Goal: Task Accomplishment & Management: Complete application form

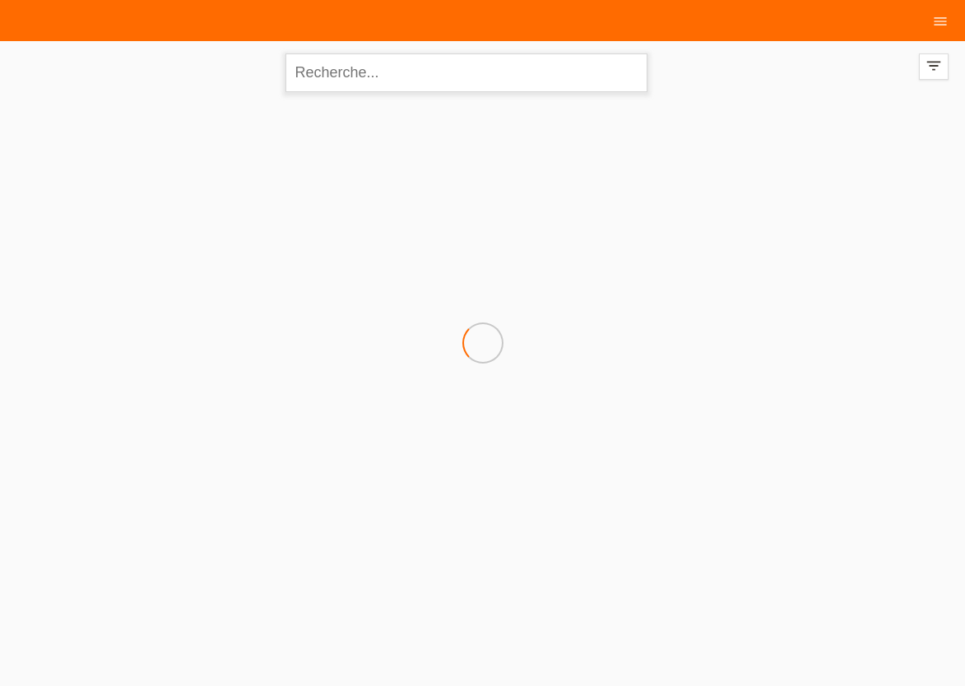
drag, startPoint x: 333, startPoint y: 59, endPoint x: 333, endPoint y: 68, distance: 9.1
click at [333, 67] on input "text" at bounding box center [467, 73] width 362 height 39
type input "mattou"
click at [938, 26] on icon "menu" at bounding box center [941, 21] width 16 height 16
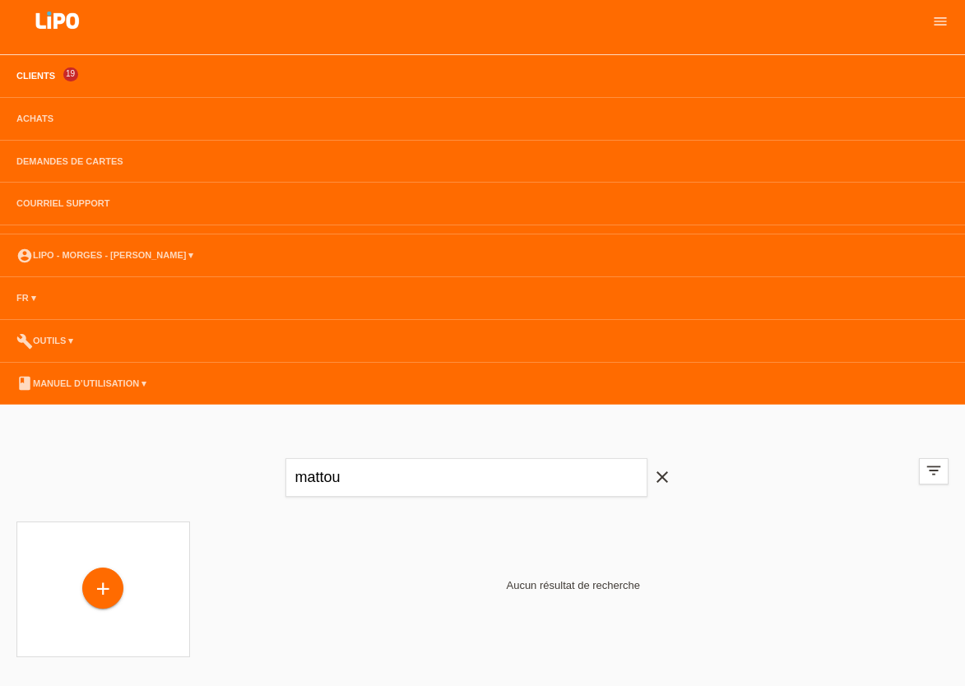
click at [57, 127] on li "Achats" at bounding box center [482, 119] width 965 height 43
click at [45, 115] on link "Achats" at bounding box center [35, 119] width 54 height 10
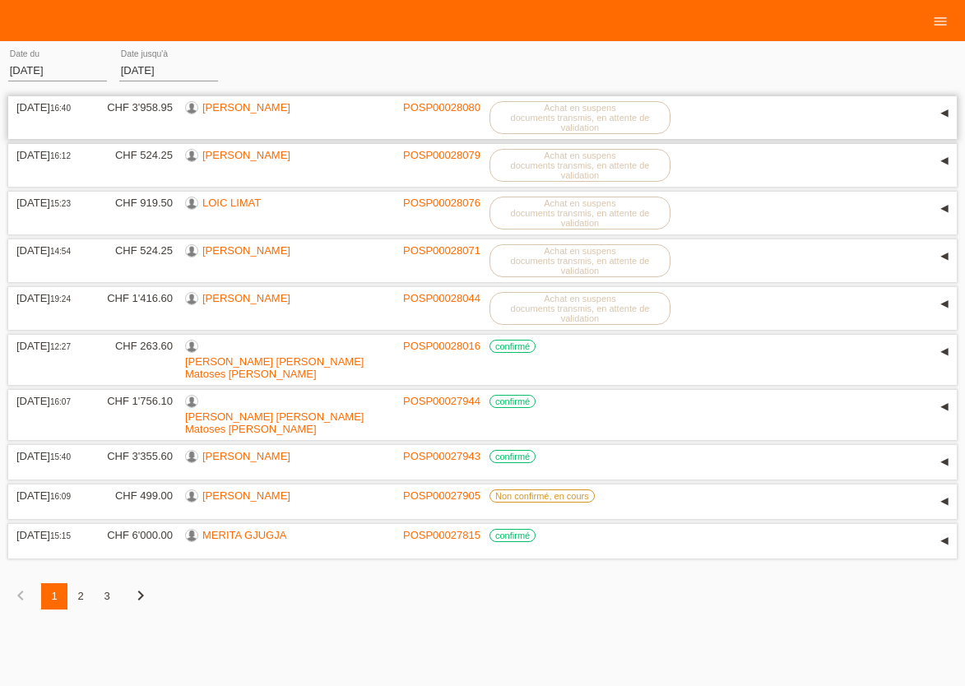
click at [249, 105] on link "[PERSON_NAME]" at bounding box center [246, 107] width 88 height 12
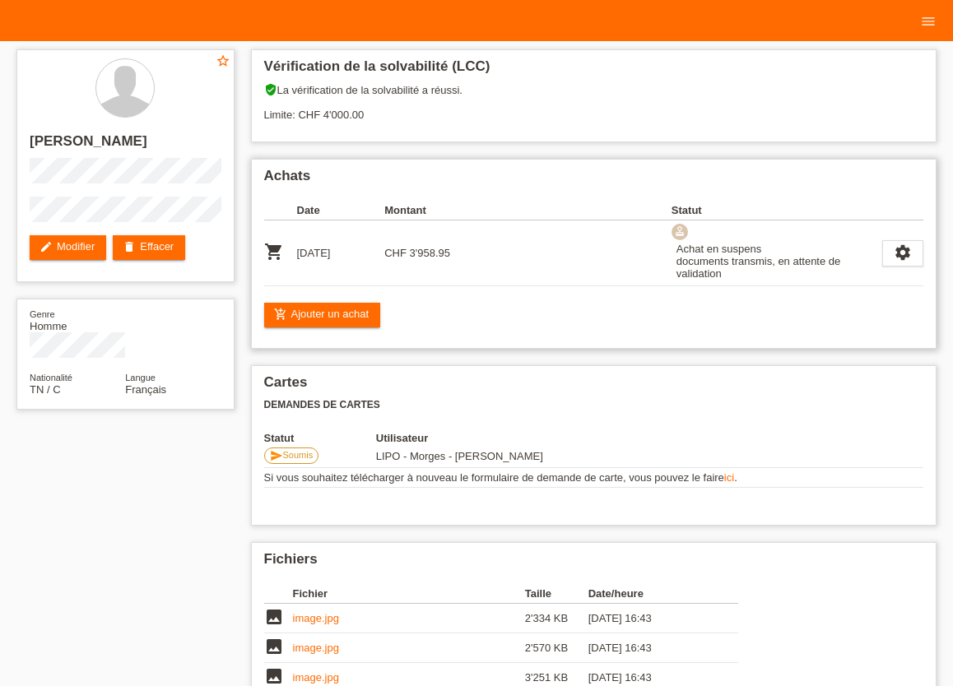
drag, startPoint x: 410, startPoint y: 258, endPoint x: 459, endPoint y: 254, distance: 49.5
click at [459, 254] on td "CHF 3'958.95" at bounding box center [428, 254] width 88 height 66
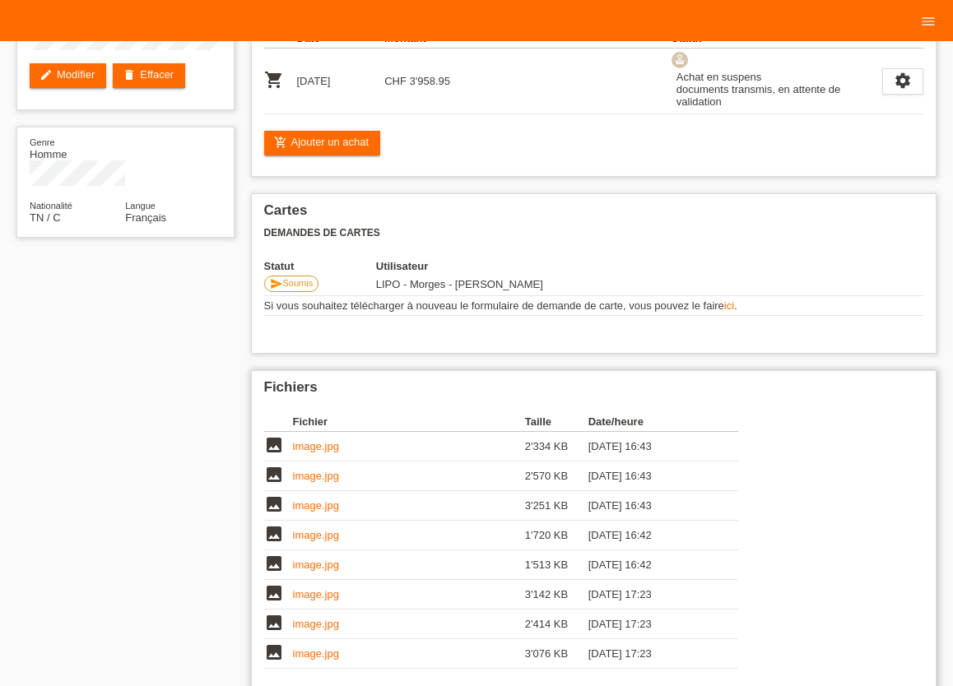
scroll to position [181, 0]
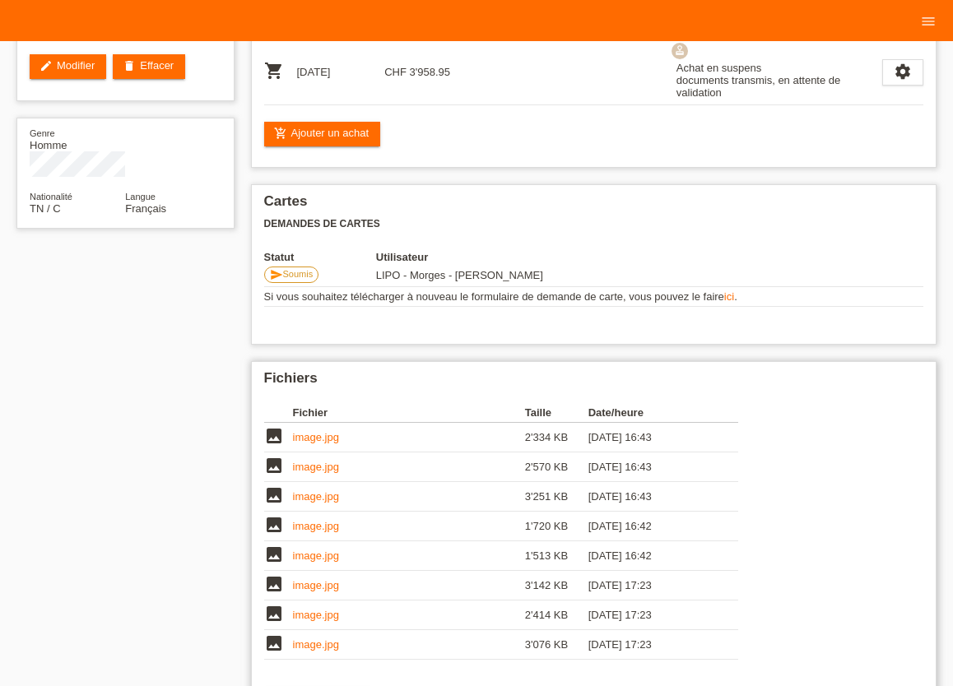
click at [313, 444] on link "image.jpg" at bounding box center [316, 437] width 46 height 12
click at [320, 473] on link "image.jpg" at bounding box center [316, 467] width 46 height 12
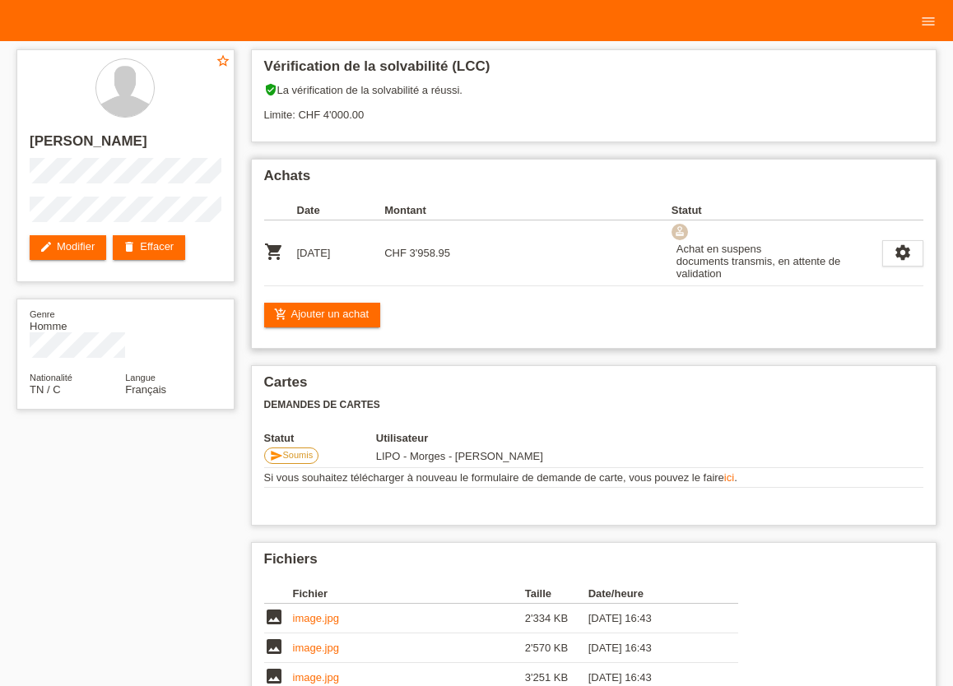
scroll to position [0, 0]
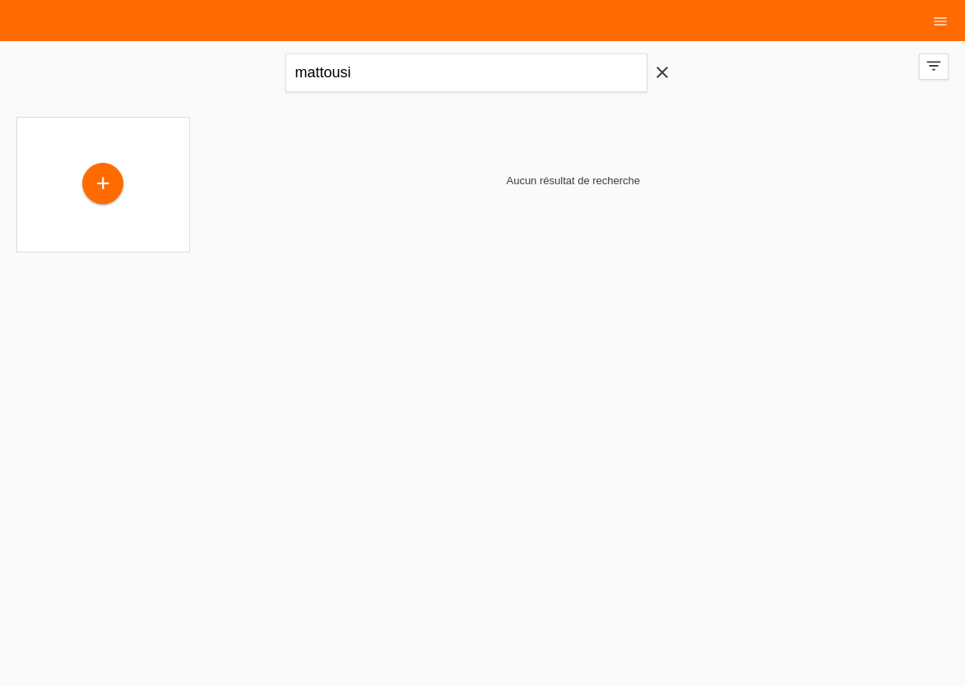
click at [657, 71] on icon "close" at bounding box center [663, 73] width 20 height 20
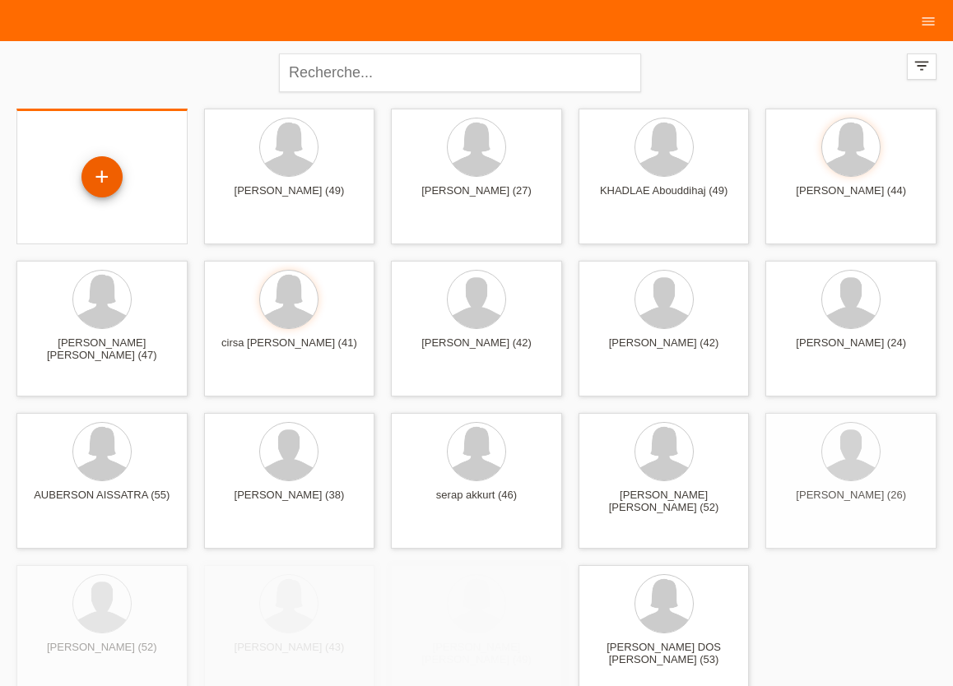
click at [91, 186] on div "+" at bounding box center [102, 177] width 40 height 28
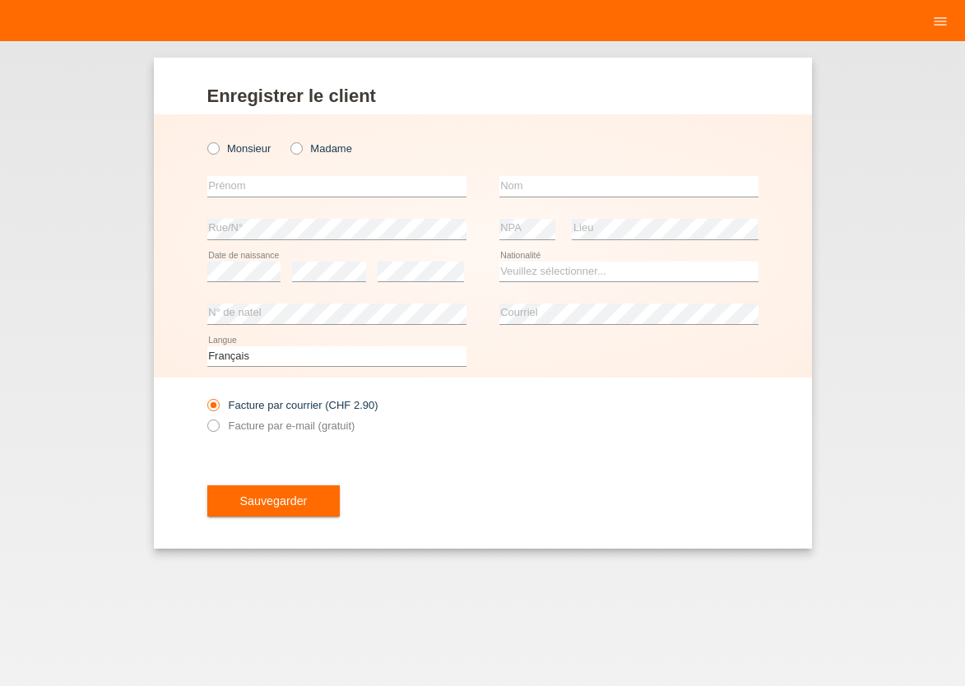
click at [942, 11] on li "menu" at bounding box center [940, 21] width 33 height 42
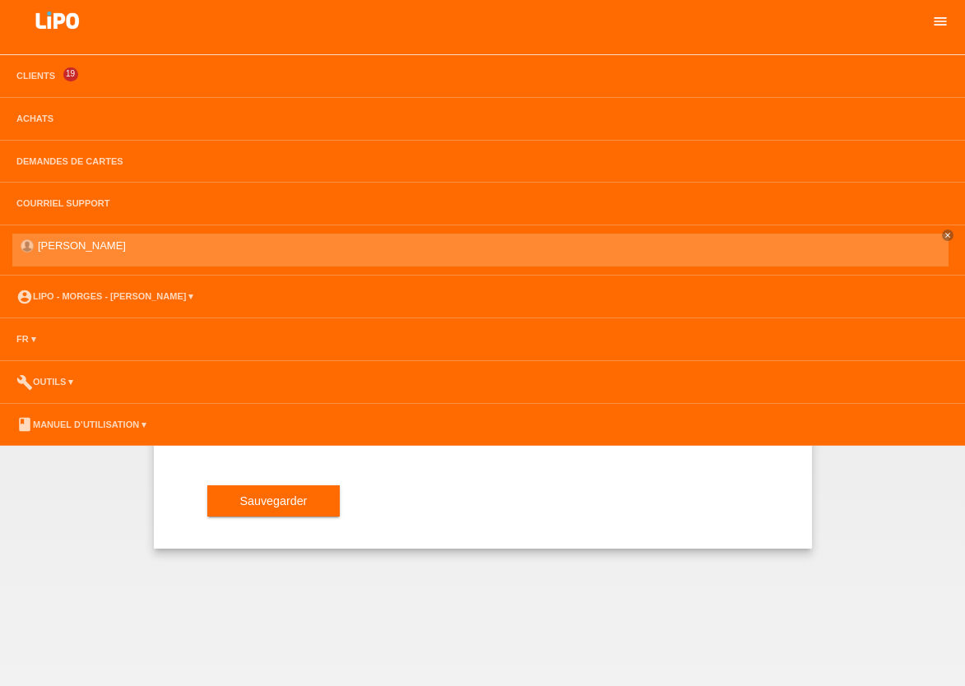
click at [933, 21] on icon "menu" at bounding box center [941, 21] width 16 height 16
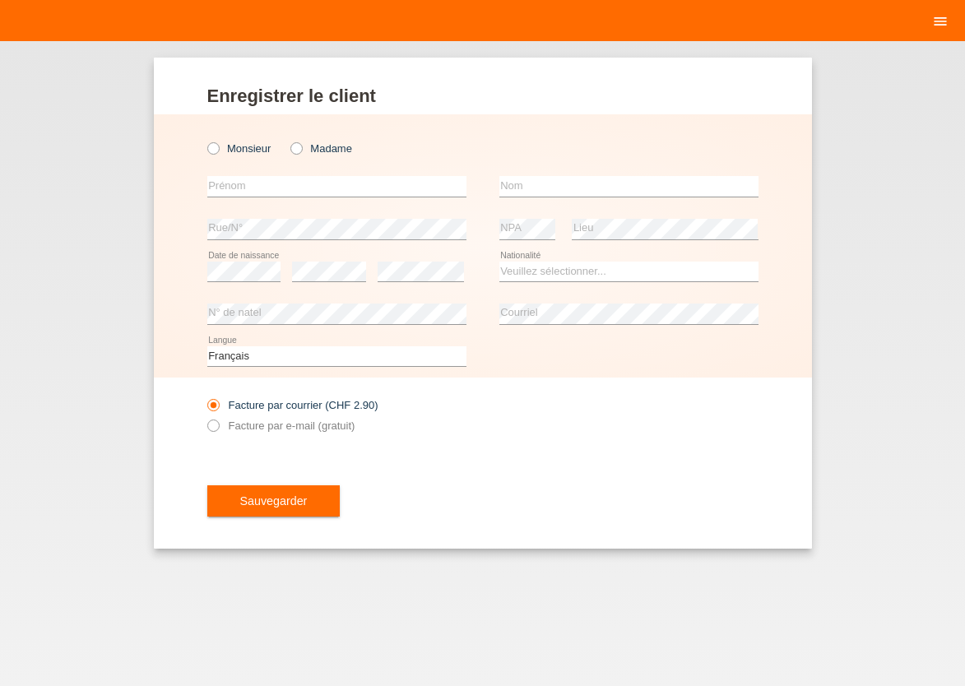
click at [939, 14] on icon "menu" at bounding box center [941, 21] width 16 height 16
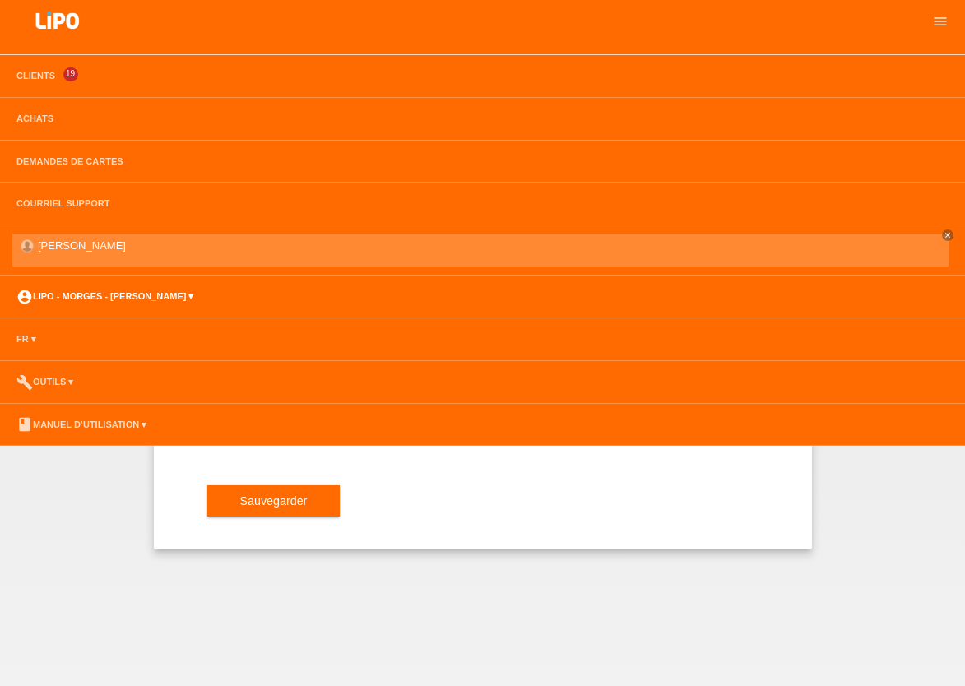
click at [68, 300] on link "account_circle LIPO - Morges - Rajesh Babbar ▾" at bounding box center [104, 296] width 193 height 10
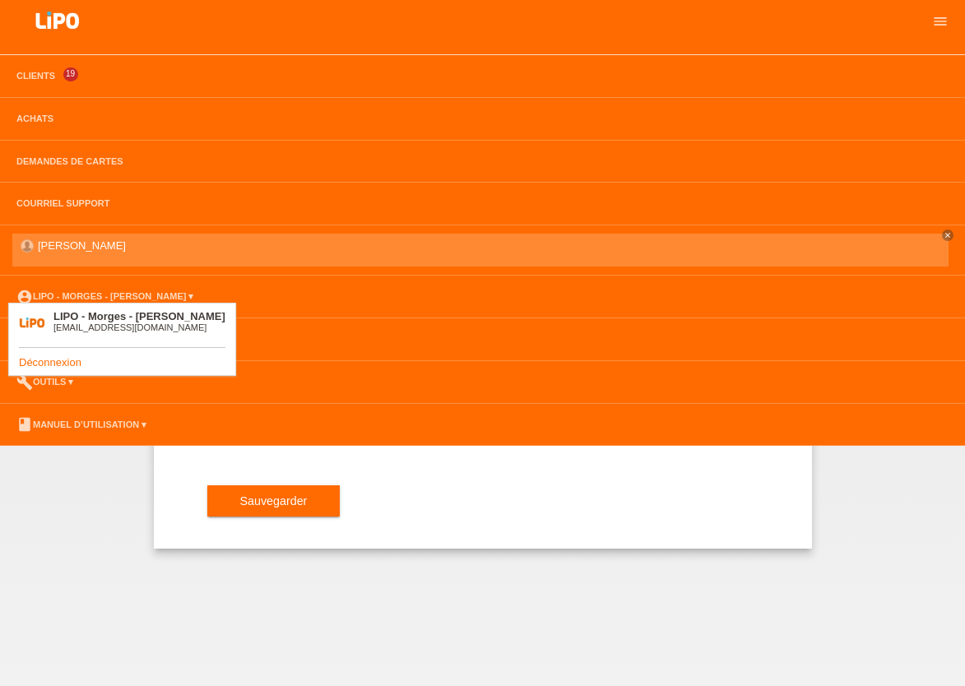
click at [35, 370] on div "LIPO - Morges - Rajesh Babbar RM.19@lipo.ch Déconnexion" at bounding box center [122, 339] width 228 height 73
click at [51, 368] on link "Déconnexion" at bounding box center [50, 362] width 63 height 12
